Goal: Task Accomplishment & Management: Manage account settings

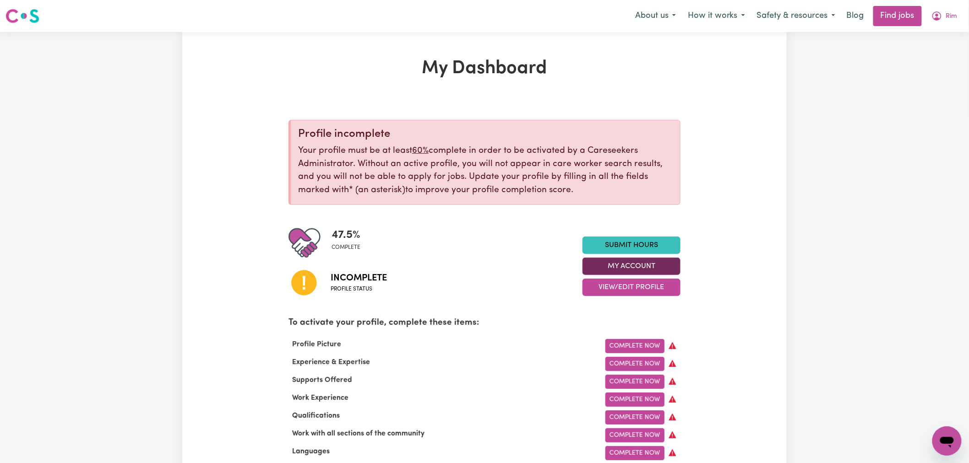
click at [621, 269] on button "My Account" at bounding box center [631, 266] width 98 height 17
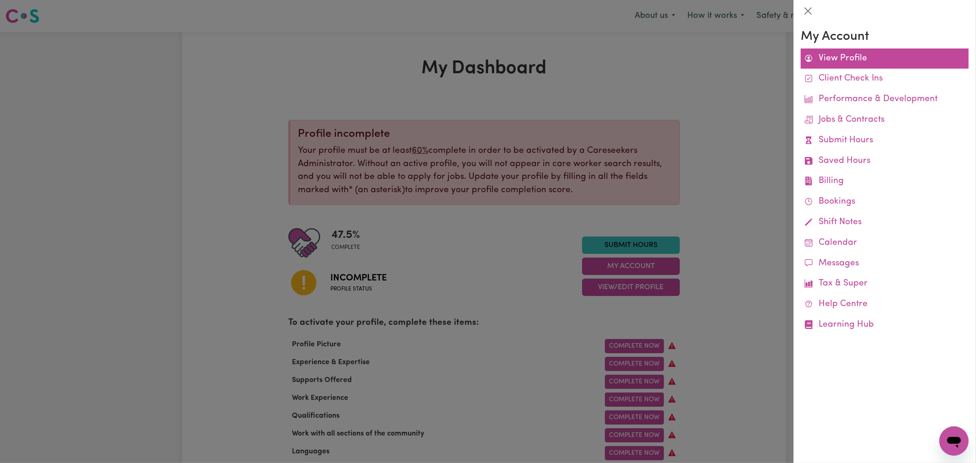
click at [829, 58] on link "View Profile" at bounding box center [885, 59] width 168 height 21
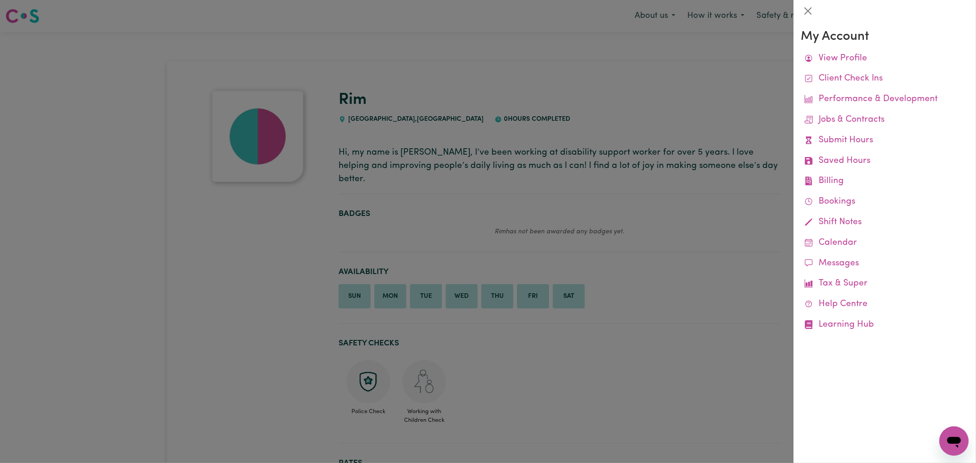
click at [548, 117] on div at bounding box center [488, 231] width 976 height 463
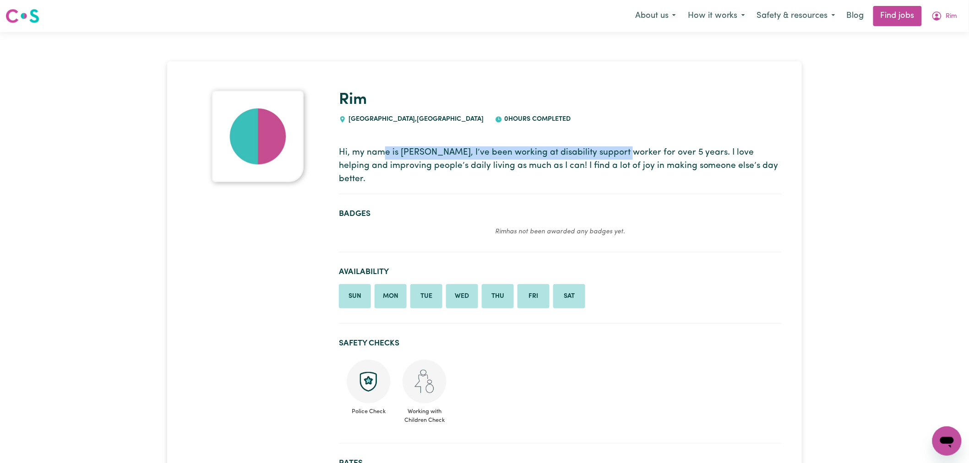
drag, startPoint x: 616, startPoint y: 146, endPoint x: 383, endPoint y: 143, distance: 233.0
click at [383, 143] on section "Hi, my name is [PERSON_NAME], I’ve been working at disability support worker fo…" at bounding box center [560, 166] width 442 height 55
click at [400, 152] on p "Hi, my name is [PERSON_NAME], I’ve been working at disability support worker fo…" at bounding box center [560, 165] width 442 height 39
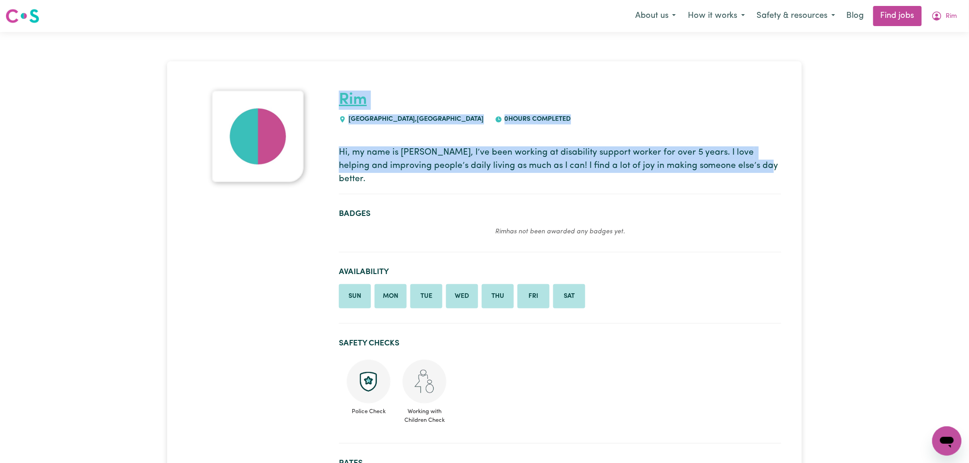
drag, startPoint x: 694, startPoint y: 166, endPoint x: 340, endPoint y: 92, distance: 361.0
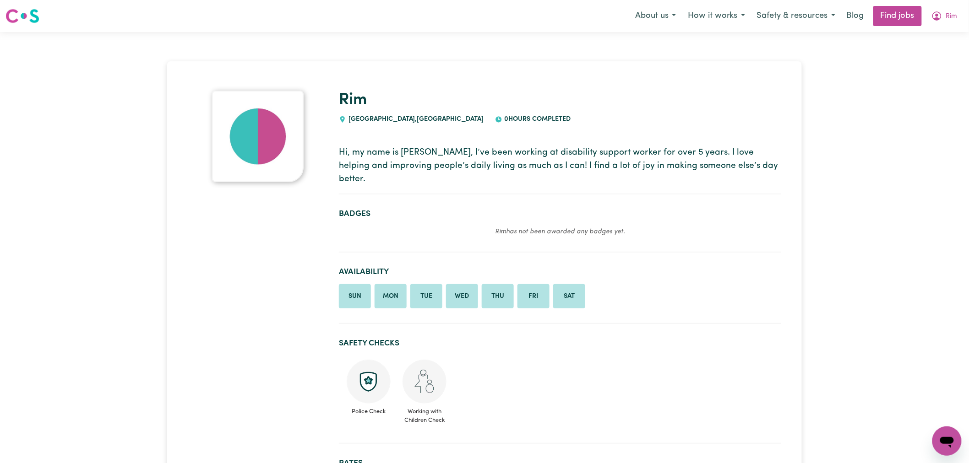
click at [729, 150] on p "Hi, my name is [PERSON_NAME], I’ve been working at disability support worker fo…" at bounding box center [560, 165] width 442 height 39
click at [942, 11] on icon "My Account" at bounding box center [936, 16] width 11 height 11
click at [952, 43] on link "My Account" at bounding box center [926, 35] width 72 height 17
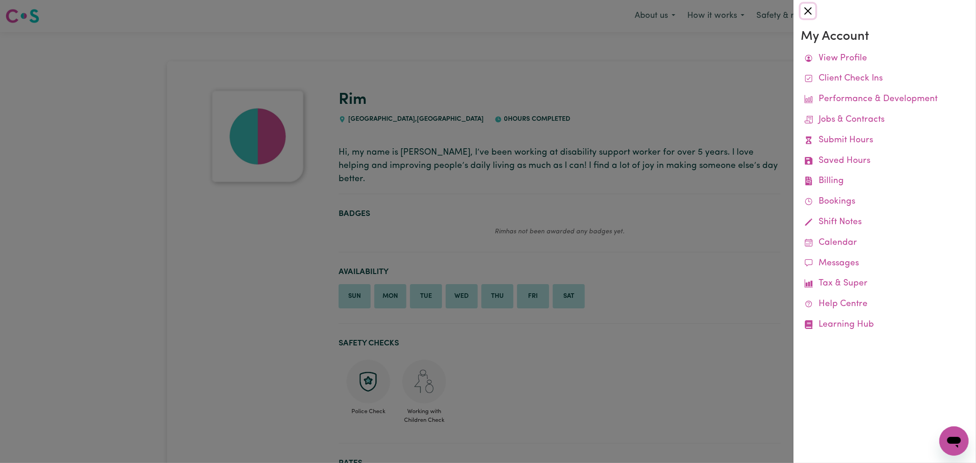
click at [807, 8] on button "Close" at bounding box center [808, 11] width 15 height 15
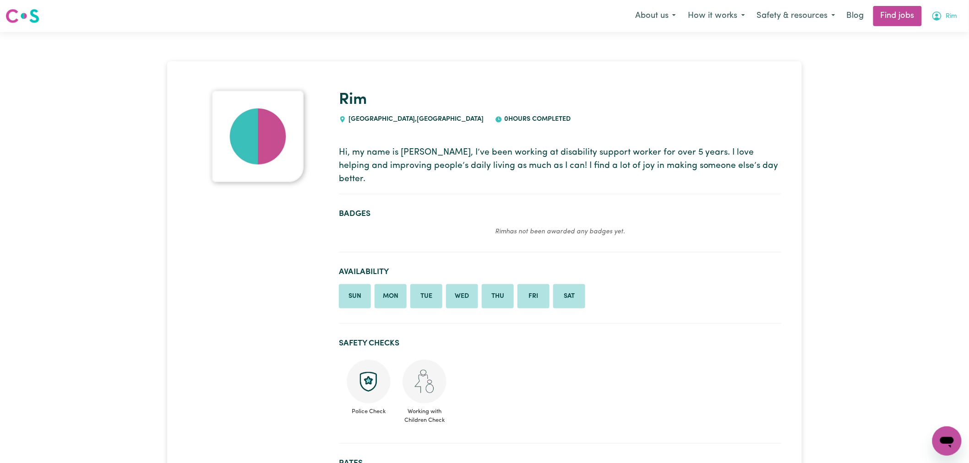
click at [956, 17] on button "Rim" at bounding box center [944, 15] width 38 height 19
click at [930, 66] on link "Logout" at bounding box center [926, 69] width 72 height 17
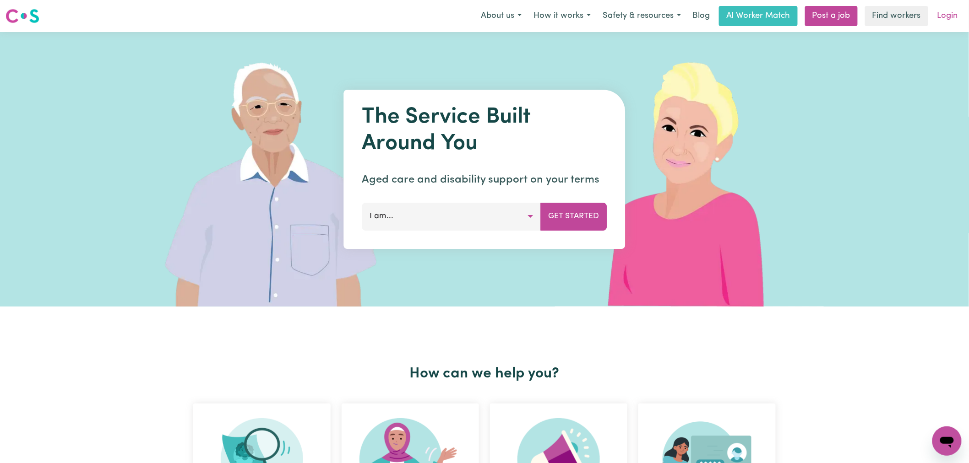
click at [955, 11] on link "Login" at bounding box center [948, 16] width 32 height 20
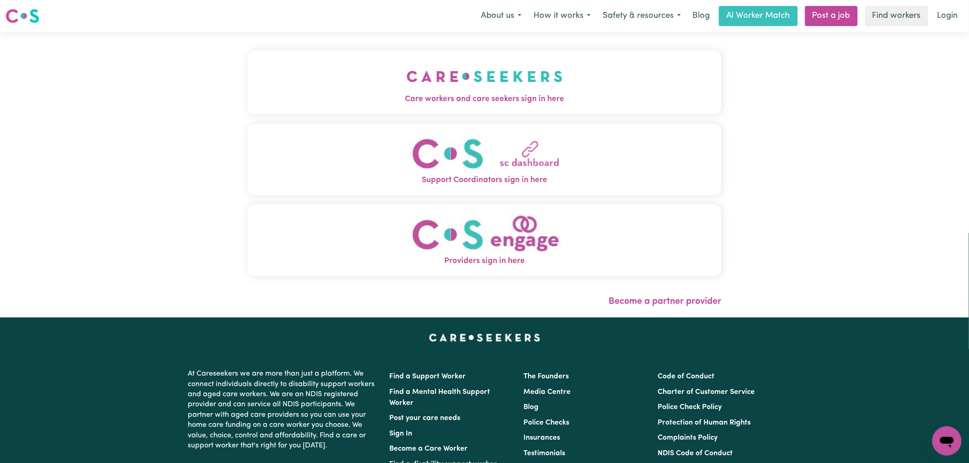
click at [371, 92] on button "Care workers and care seekers sign in here" at bounding box center [484, 82] width 473 height 64
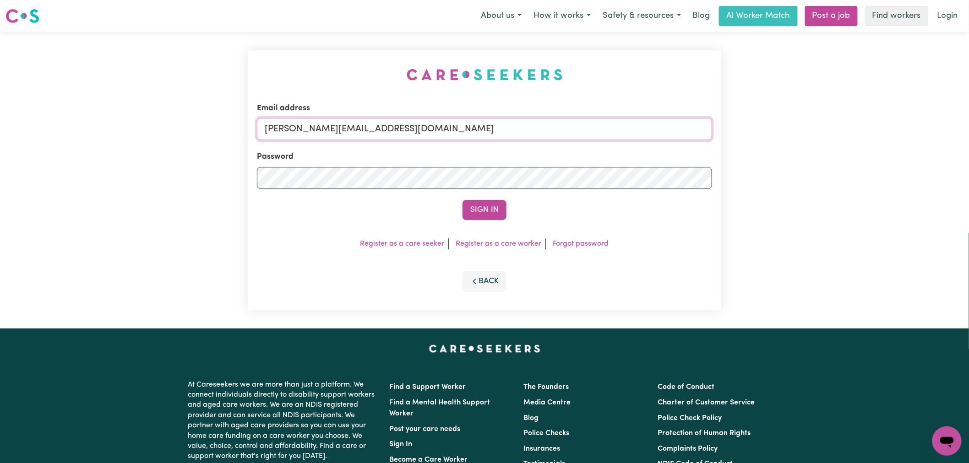
click at [426, 139] on input "[PERSON_NAME][EMAIL_ADDRESS][DOMAIN_NAME]" at bounding box center [484, 129] width 455 height 22
drag, startPoint x: 508, startPoint y: 130, endPoint x: 313, endPoint y: 135, distance: 195.5
click at [313, 135] on input "[EMAIL_ADDRESS][DOMAIN_NAME]" at bounding box center [484, 129] width 455 height 22
type input "[EMAIL_ADDRESS][DOMAIN_NAME]"
click at [462, 200] on button "Sign In" at bounding box center [484, 210] width 44 height 20
